Goal: Task Accomplishment & Management: Use online tool/utility

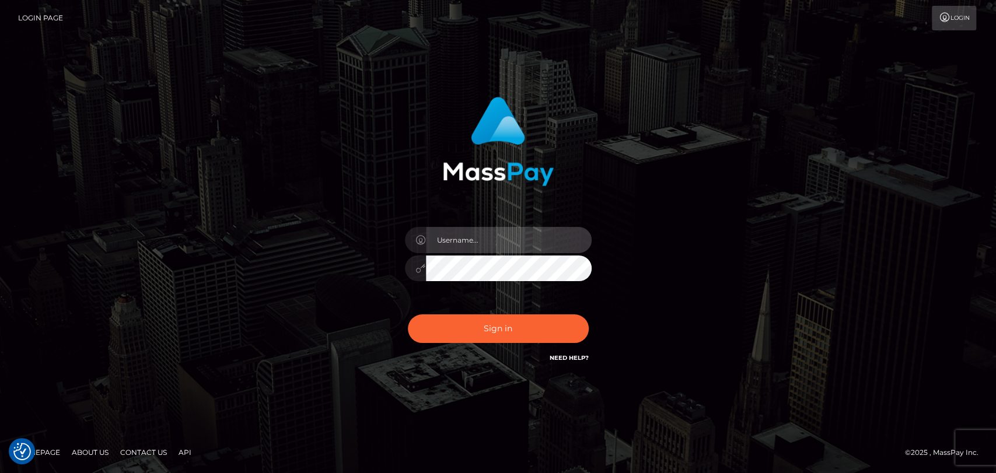
click at [481, 233] on input "text" at bounding box center [509, 240] width 166 height 26
type input "mdem"
click at [408, 314] on button "Sign in" at bounding box center [498, 328] width 181 height 29
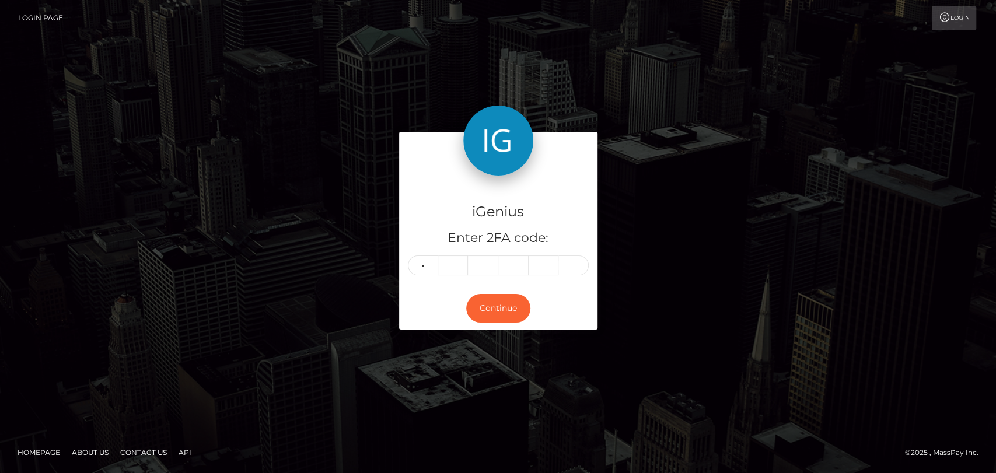
type input "4"
type input "7"
type input "2"
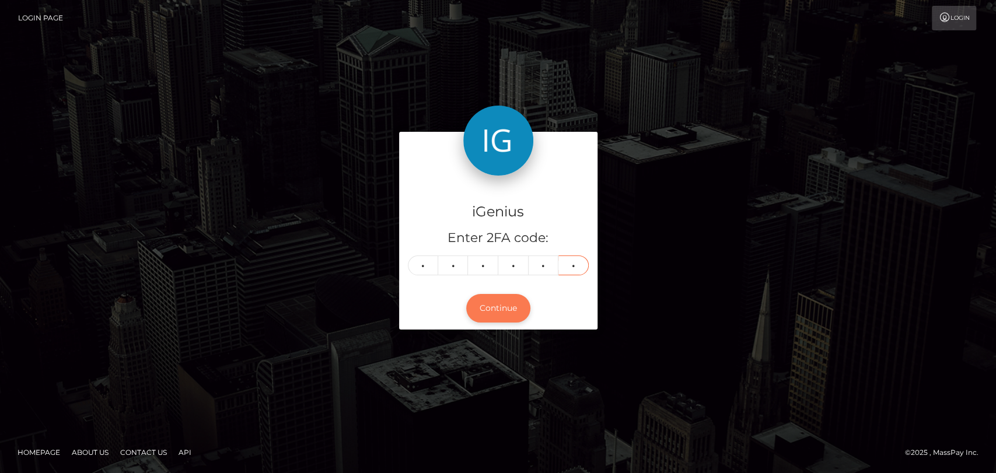
type input "5"
click at [499, 305] on button "Continue" at bounding box center [498, 308] width 64 height 29
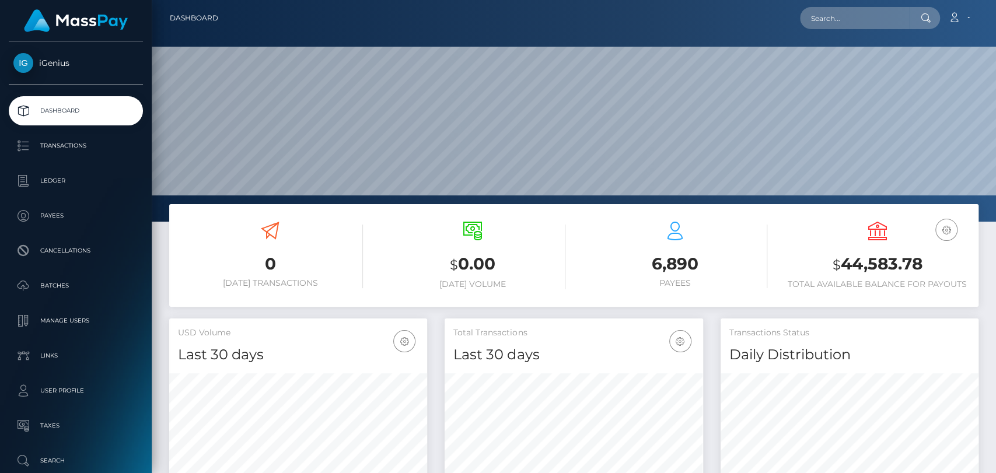
scroll to position [206, 258]
drag, startPoint x: 833, startPoint y: 264, endPoint x: 919, endPoint y: 252, distance: 87.1
click at [919, 253] on h3 "$ 44,583.78" at bounding box center [877, 265] width 185 height 24
copy h3 "$ 44,583.78"
